Goal: Task Accomplishment & Management: Manage account settings

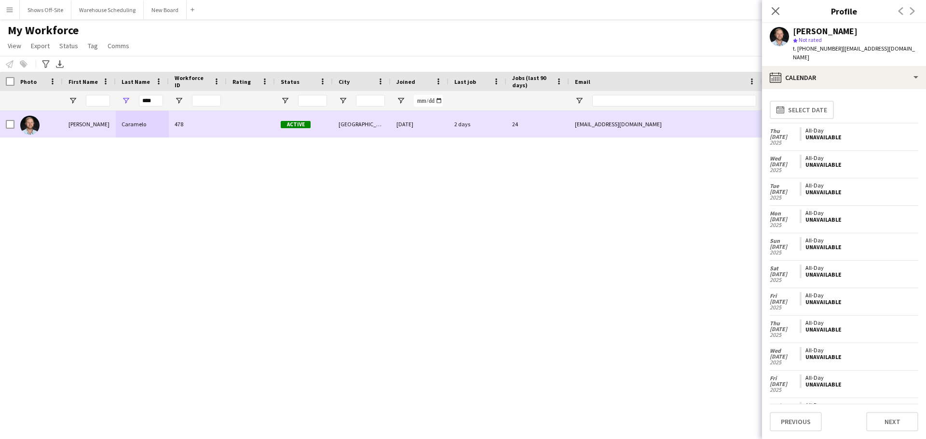
scroll to position [391, 0]
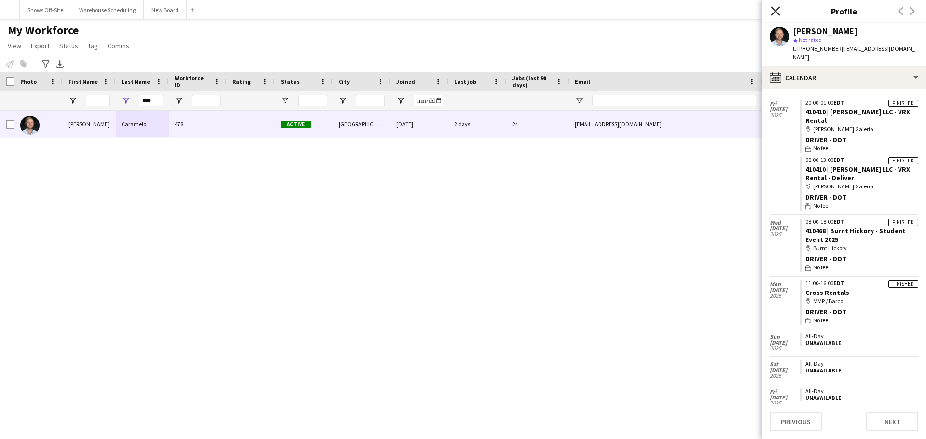
click at [774, 13] on icon at bounding box center [774, 10] width 9 height 9
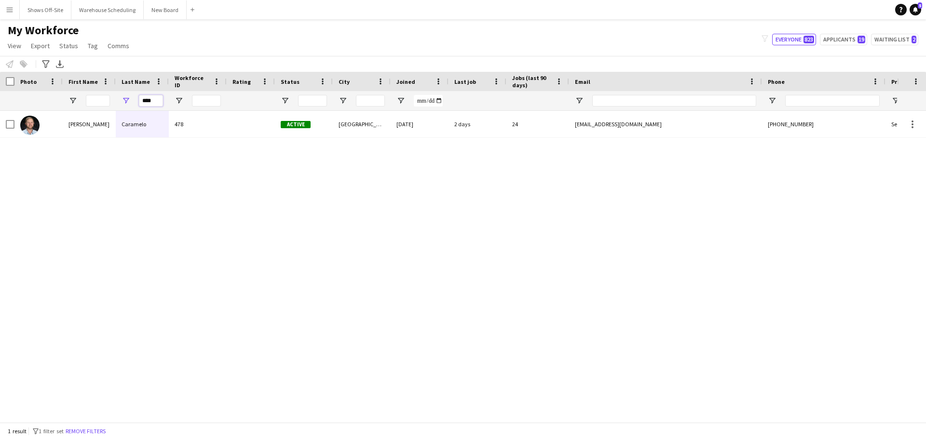
drag, startPoint x: 158, startPoint y: 101, endPoint x: 42, endPoint y: 77, distance: 117.7
click at [42, 77] on div "Workforce Details Photo First Name Age" at bounding box center [522, 91] width 1045 height 39
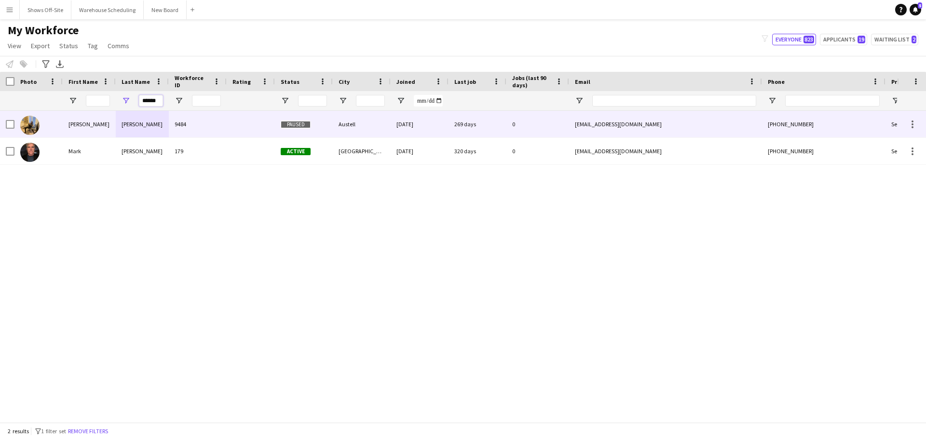
type input "******"
click at [128, 123] on div "[PERSON_NAME]" at bounding box center [142, 124] width 53 height 27
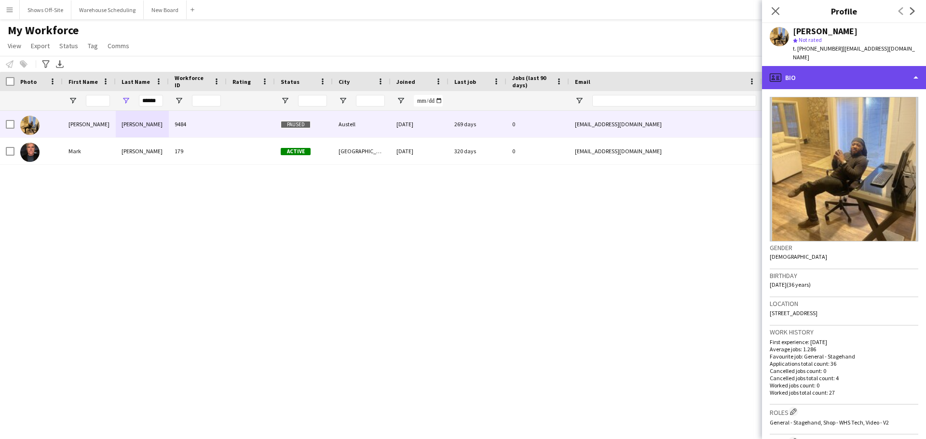
click at [803, 71] on div "profile Bio" at bounding box center [844, 77] width 164 height 23
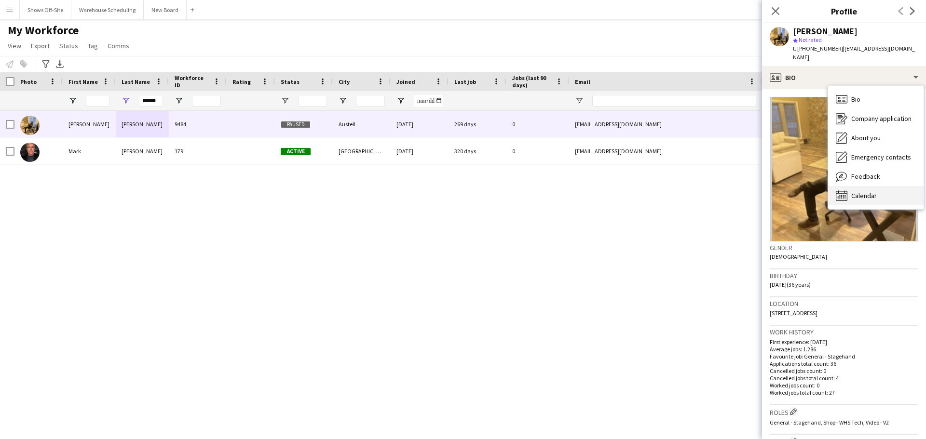
click at [859, 191] on span "Calendar" at bounding box center [864, 195] width 26 height 9
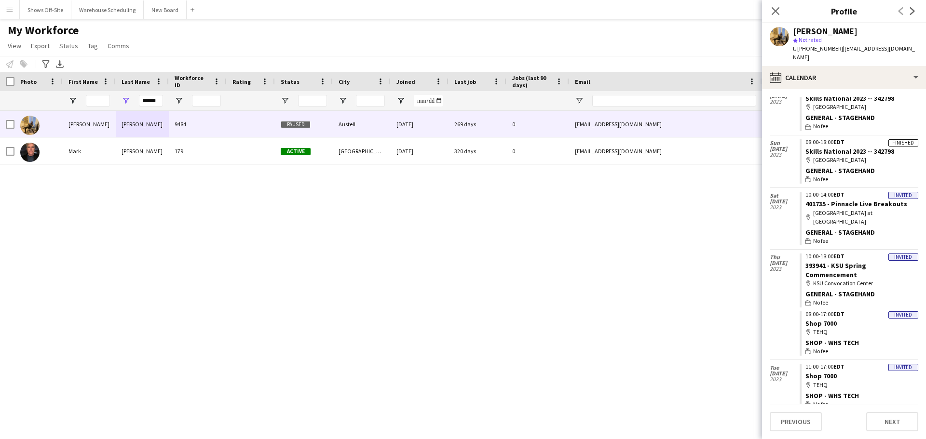
scroll to position [2736, 0]
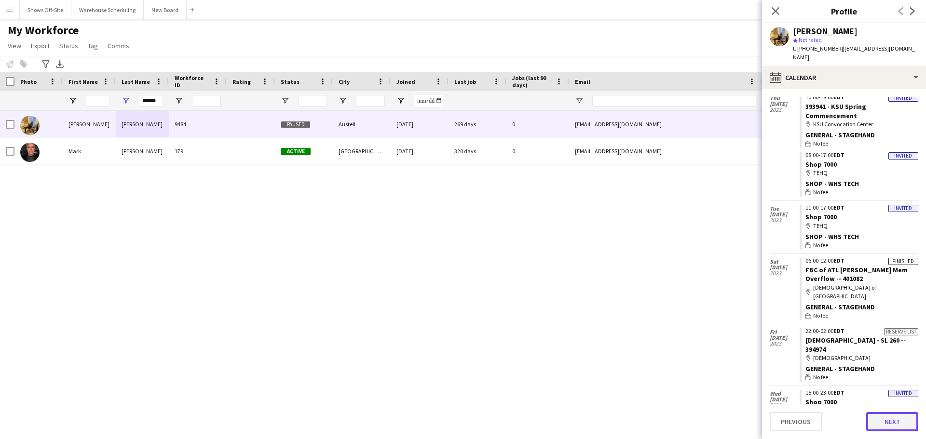
click at [895, 419] on button "Next" at bounding box center [892, 421] width 52 height 19
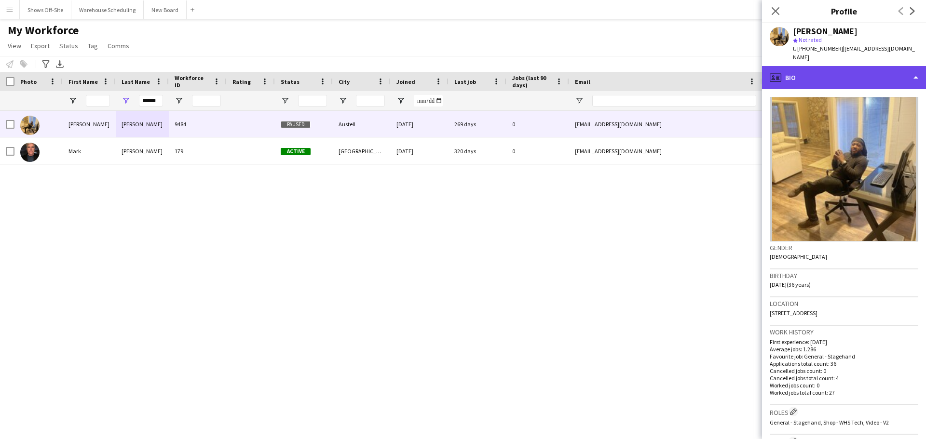
click at [849, 66] on div "profile Bio" at bounding box center [844, 77] width 164 height 23
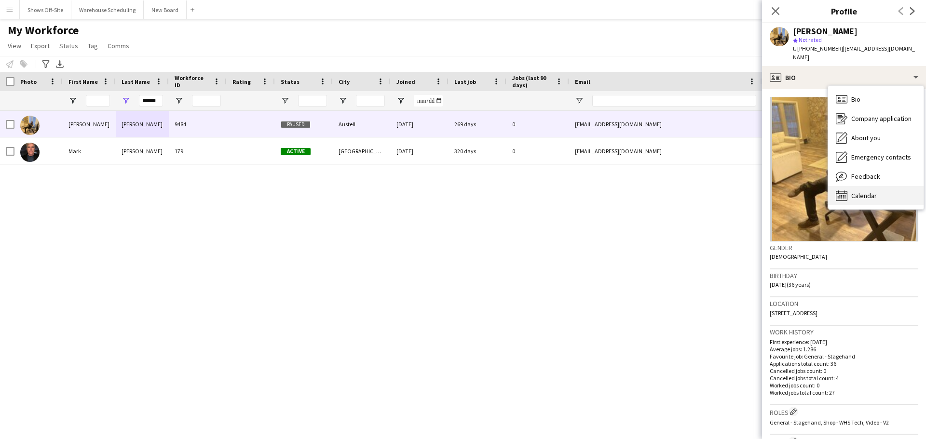
click at [871, 186] on div "Calendar Calendar" at bounding box center [875, 195] width 95 height 19
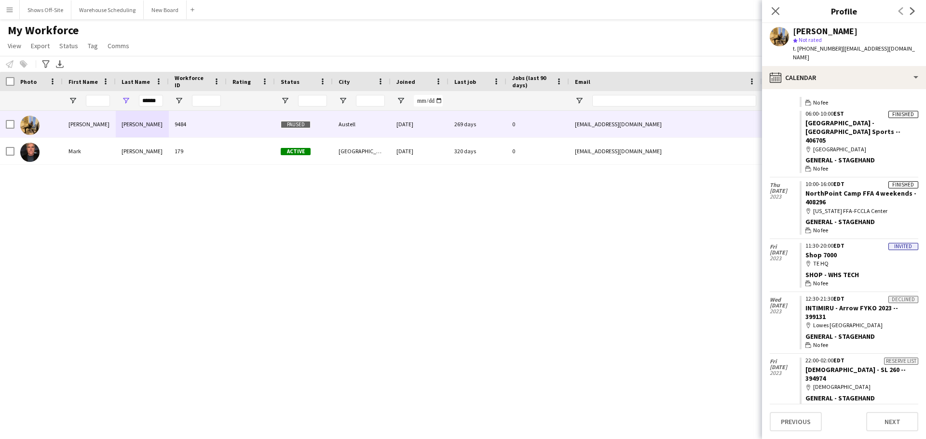
scroll to position [2175, 0]
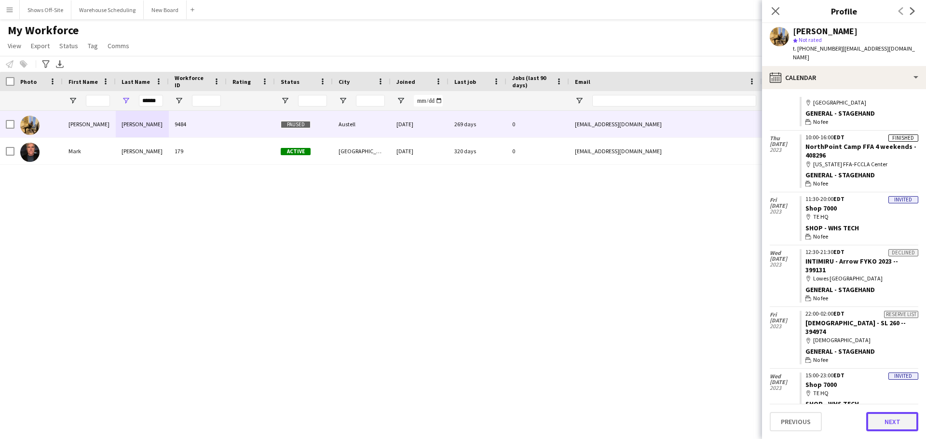
click at [880, 423] on button "Next" at bounding box center [892, 421] width 52 height 19
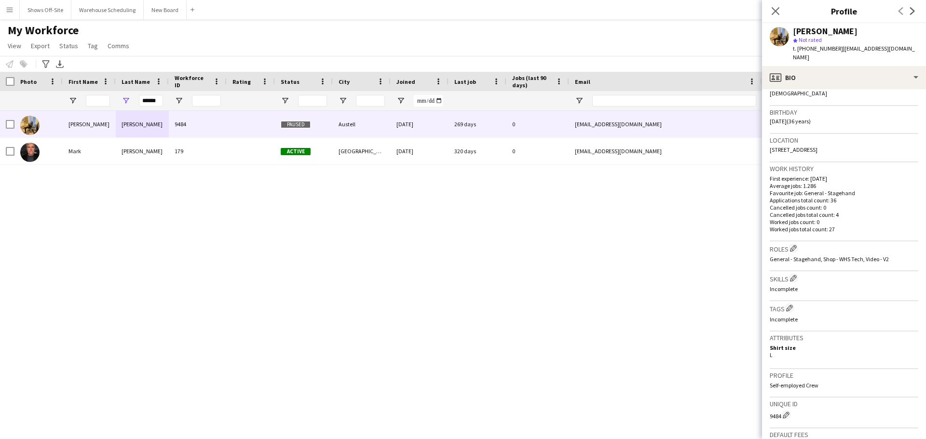
scroll to position [314, 0]
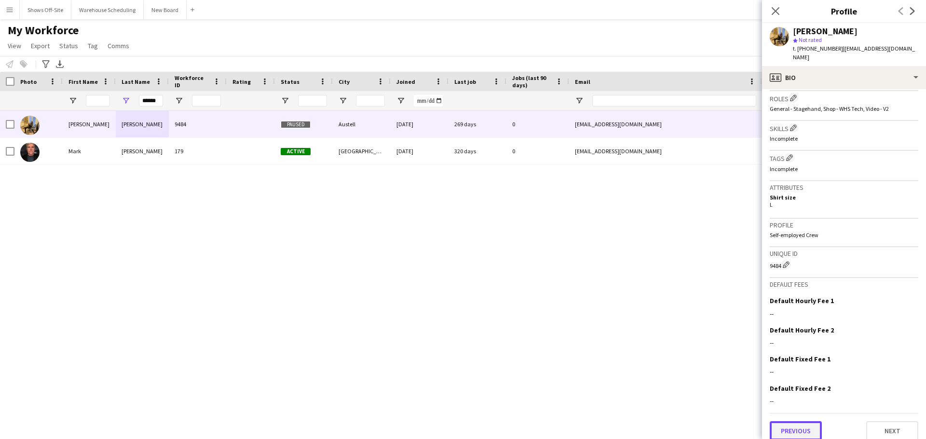
click at [792, 421] on button "Previous" at bounding box center [795, 430] width 52 height 19
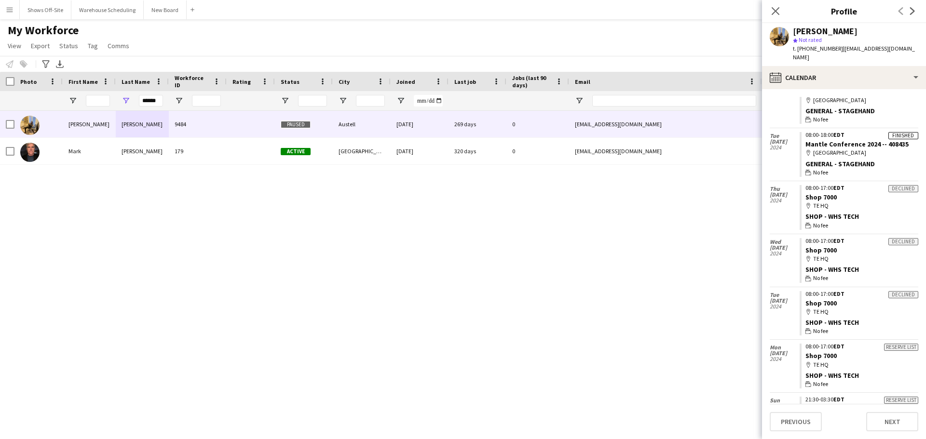
scroll to position [0, 0]
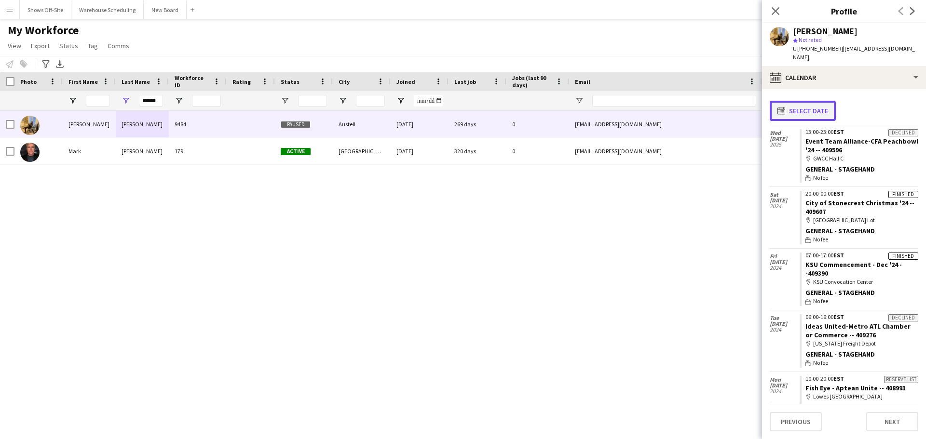
click at [825, 101] on button "calendar-full Select date" at bounding box center [802, 111] width 66 height 20
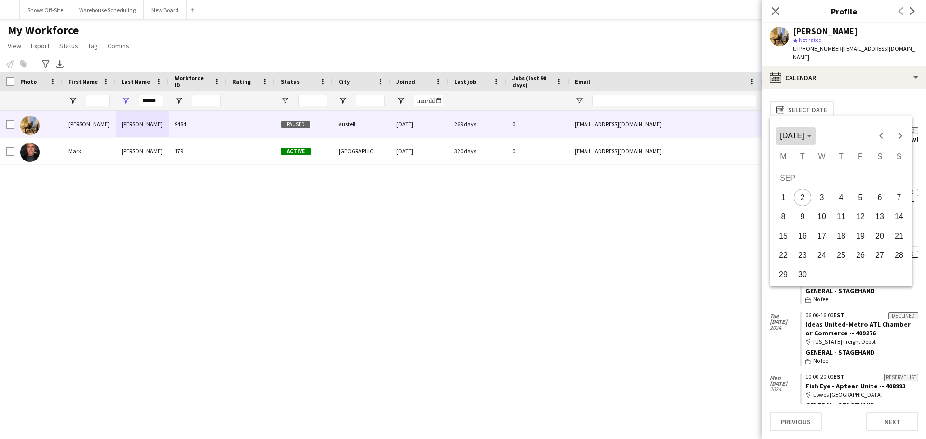
click at [811, 132] on span "[DATE]" at bounding box center [795, 136] width 31 height 9
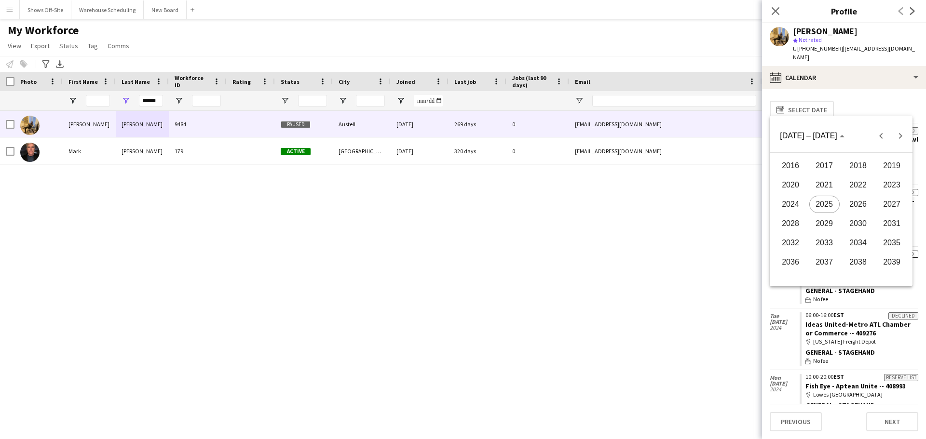
click at [853, 178] on span "2022" at bounding box center [858, 184] width 30 height 17
click at [789, 218] on span "SEP" at bounding box center [790, 223] width 30 height 17
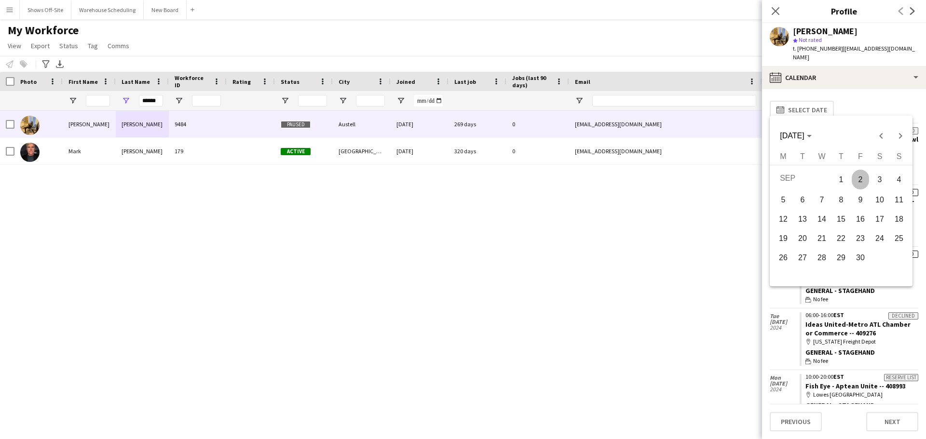
click at [846, 176] on span "1" at bounding box center [840, 180] width 17 height 20
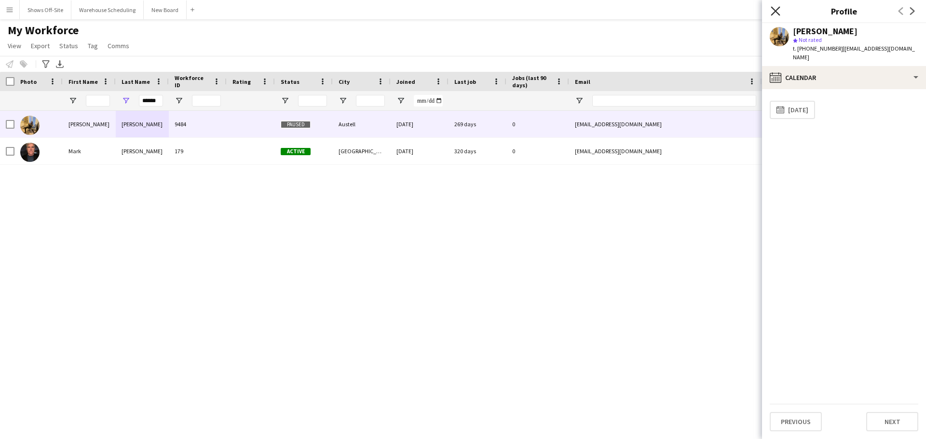
click at [773, 6] on icon "Close pop-in" at bounding box center [774, 10] width 9 height 9
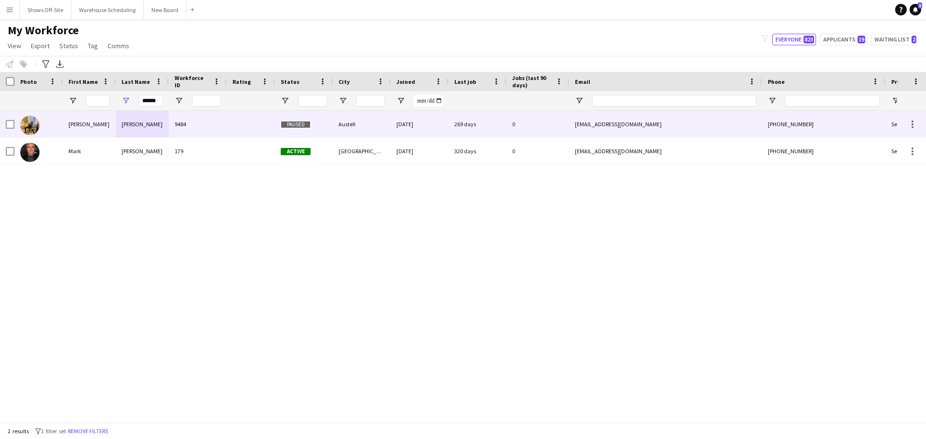
click at [90, 123] on div "[PERSON_NAME]" at bounding box center [89, 124] width 53 height 27
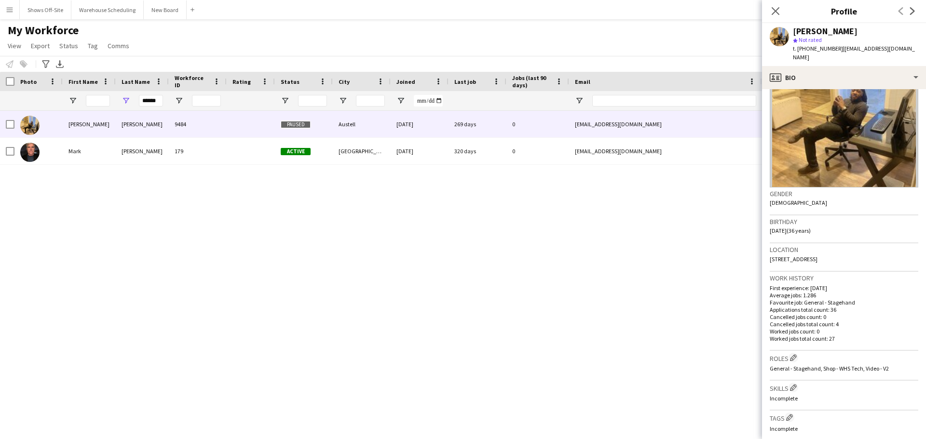
scroll to position [96, 0]
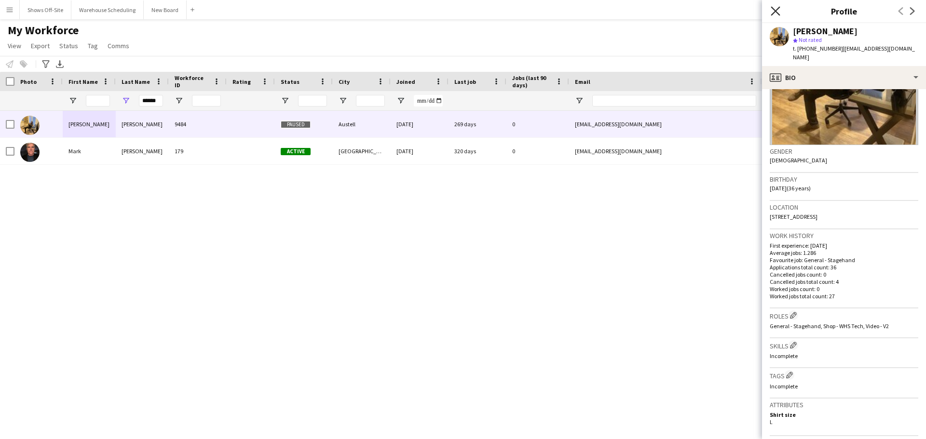
click at [774, 8] on icon "Close pop-in" at bounding box center [774, 10] width 9 height 9
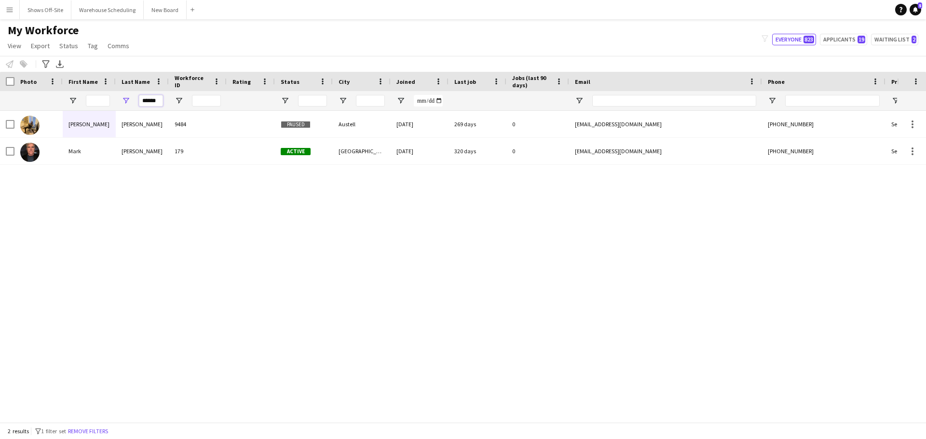
drag, startPoint x: 157, startPoint y: 102, endPoint x: 107, endPoint y: 100, distance: 50.2
click at [107, 100] on div "******" at bounding box center [522, 100] width 1045 height 19
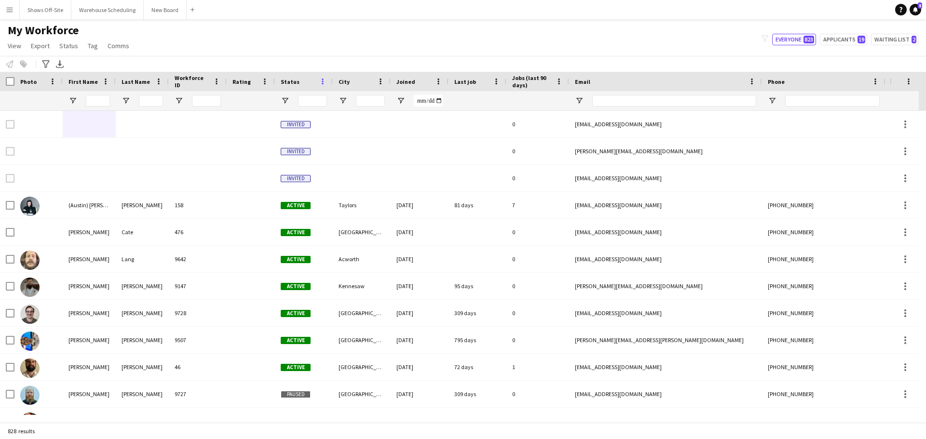
click at [322, 81] on span at bounding box center [322, 81] width 9 height 9
click at [295, 93] on div at bounding box center [304, 100] width 58 height 19
click at [302, 98] on input "Status Filter Input" at bounding box center [312, 101] width 29 height 12
type input "***"
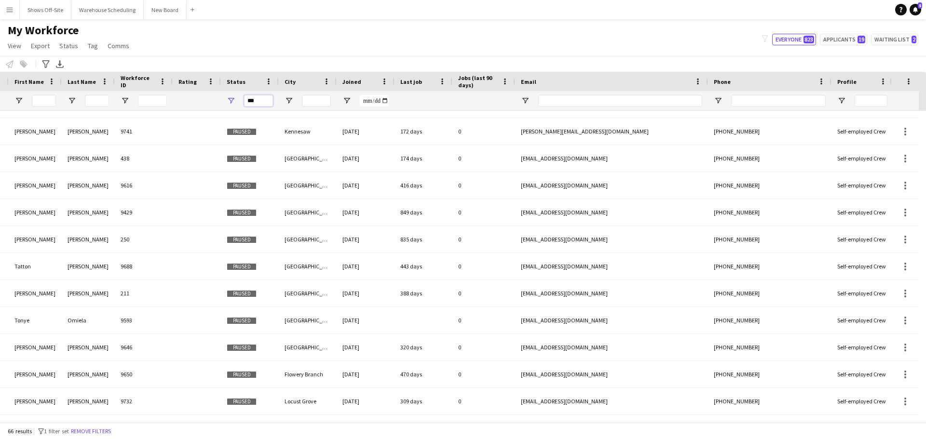
scroll to position [0, 156]
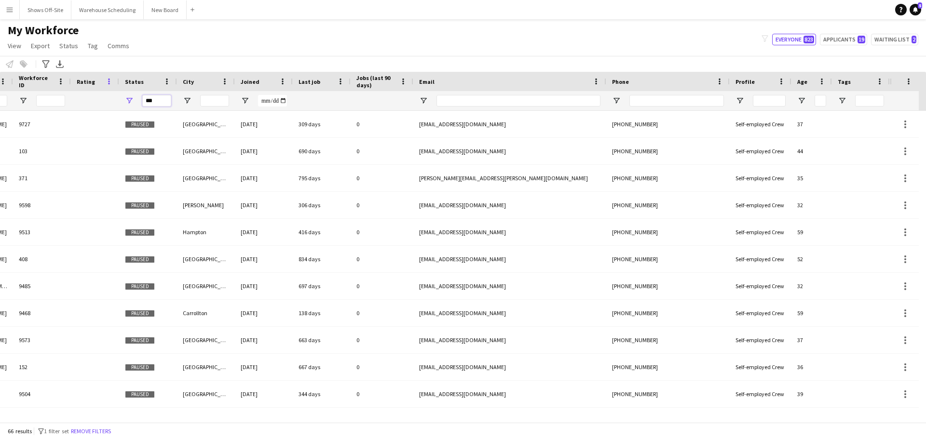
drag, startPoint x: 159, startPoint y: 98, endPoint x: 112, endPoint y: 85, distance: 48.5
click at [112, 85] on div "Workforce Details Photo First Name Last Name" at bounding box center [366, 91] width 1045 height 39
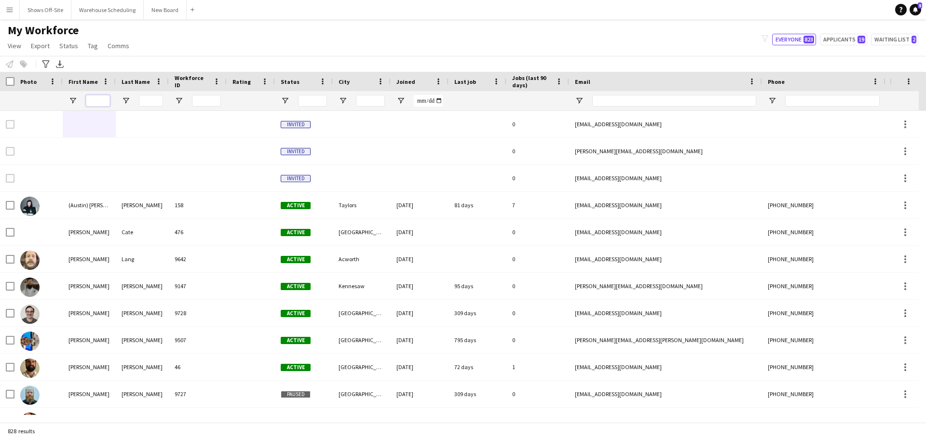
click at [106, 99] on input "First Name Filter Input" at bounding box center [98, 101] width 24 height 12
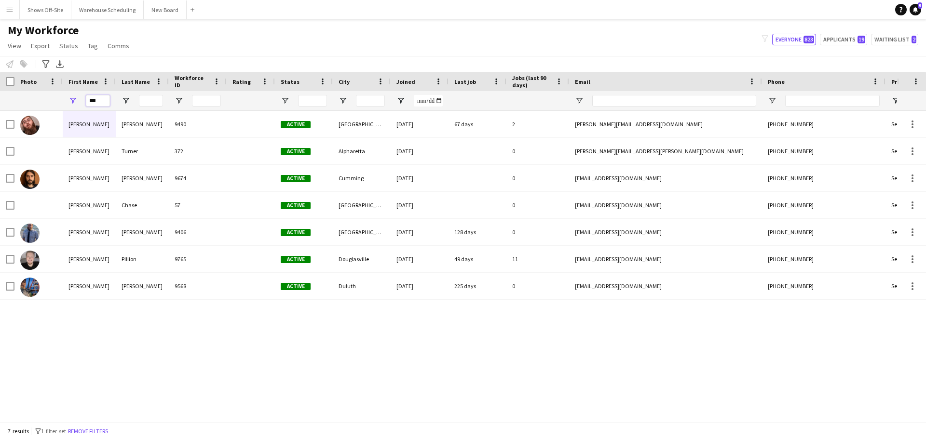
type input "***"
